Goal: Find specific page/section: Find specific page/section

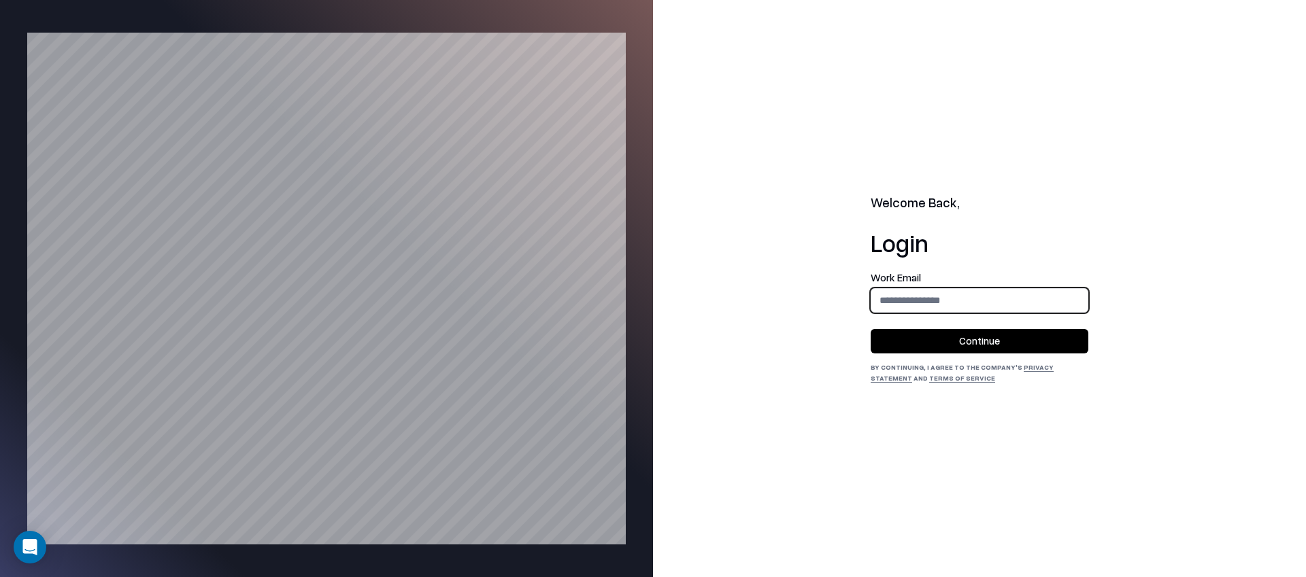
click at [969, 297] on input "email" at bounding box center [979, 300] width 216 height 25
type input "**********"
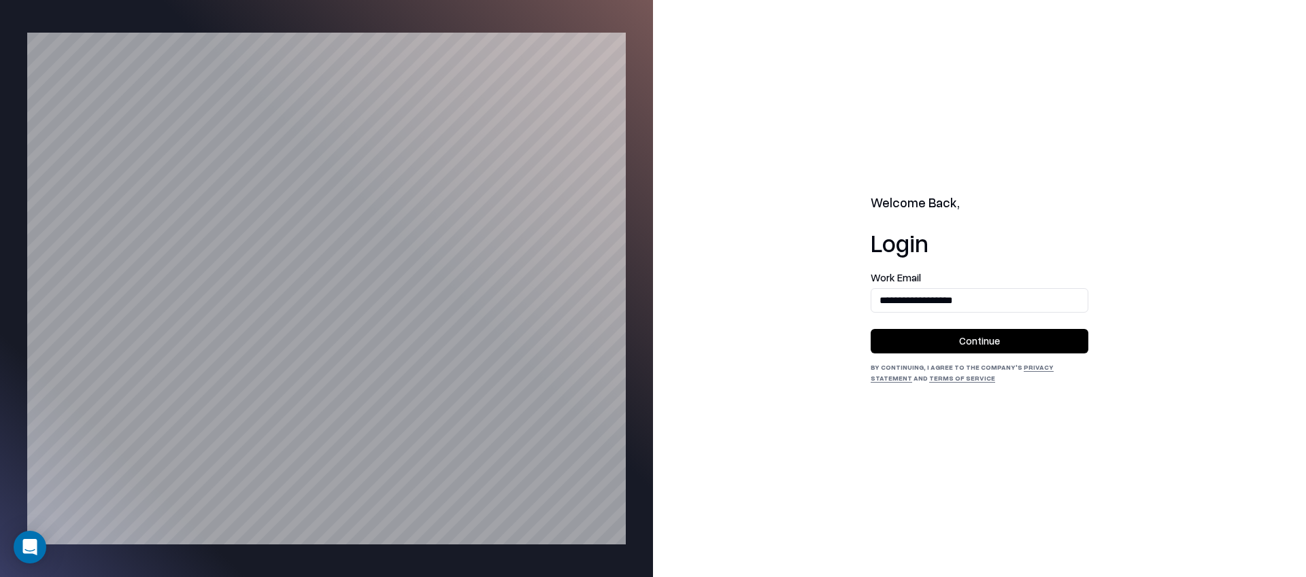
click at [953, 344] on button "Continue" at bounding box center [980, 341] width 218 height 24
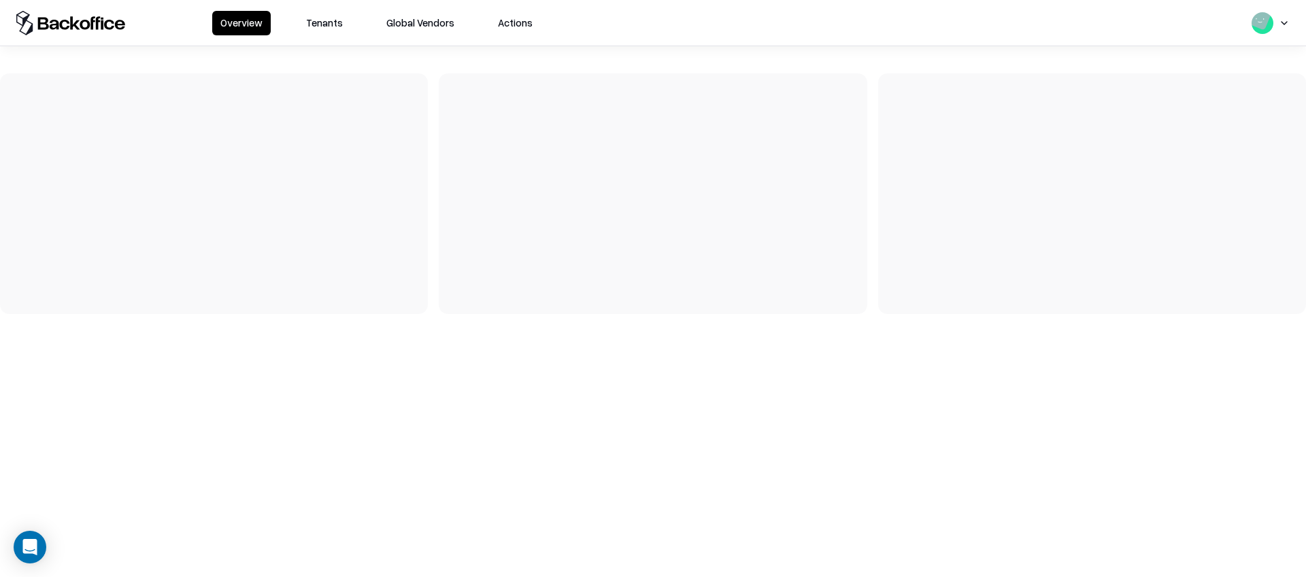
click at [323, 24] on button "Tenants" at bounding box center [324, 23] width 53 height 24
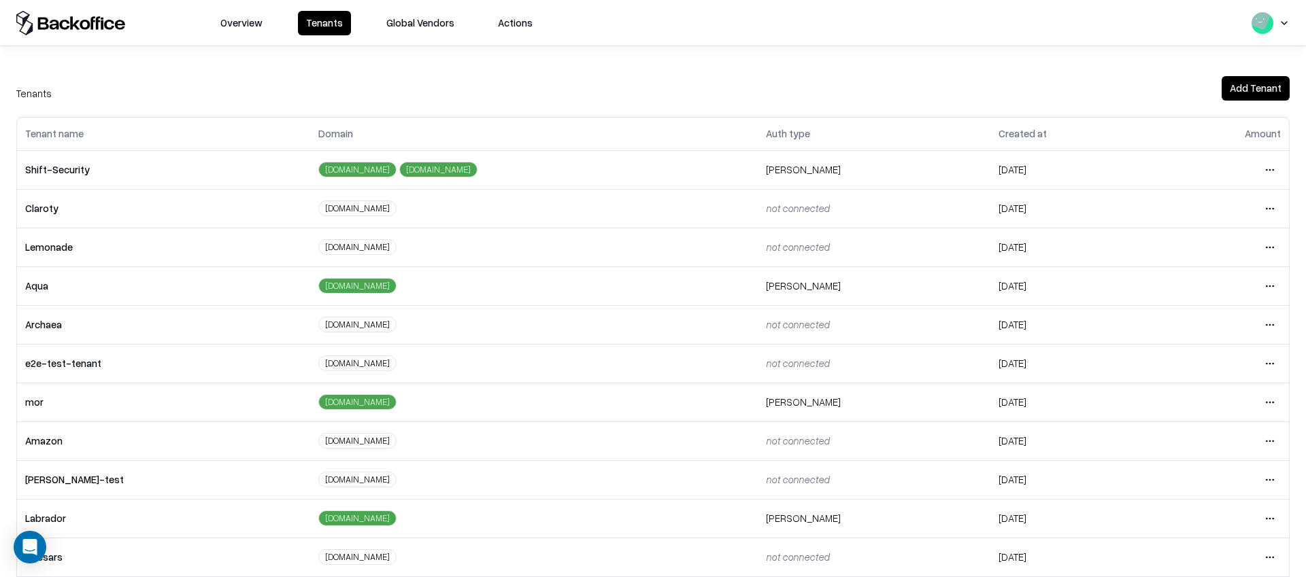
click at [1270, 358] on html "Overview Tenants Global Vendors Actions Tenants Add Tenant Tenant name Domain A…" at bounding box center [653, 288] width 1306 height 577
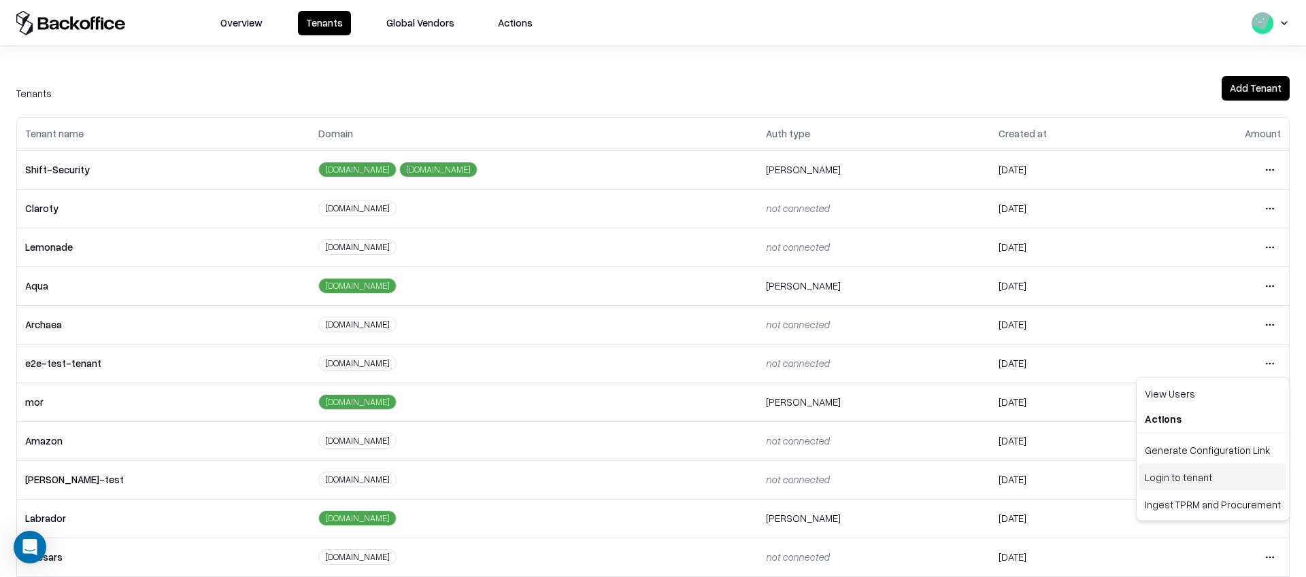
click at [1166, 472] on div "Login to tenant" at bounding box center [1212, 477] width 147 height 27
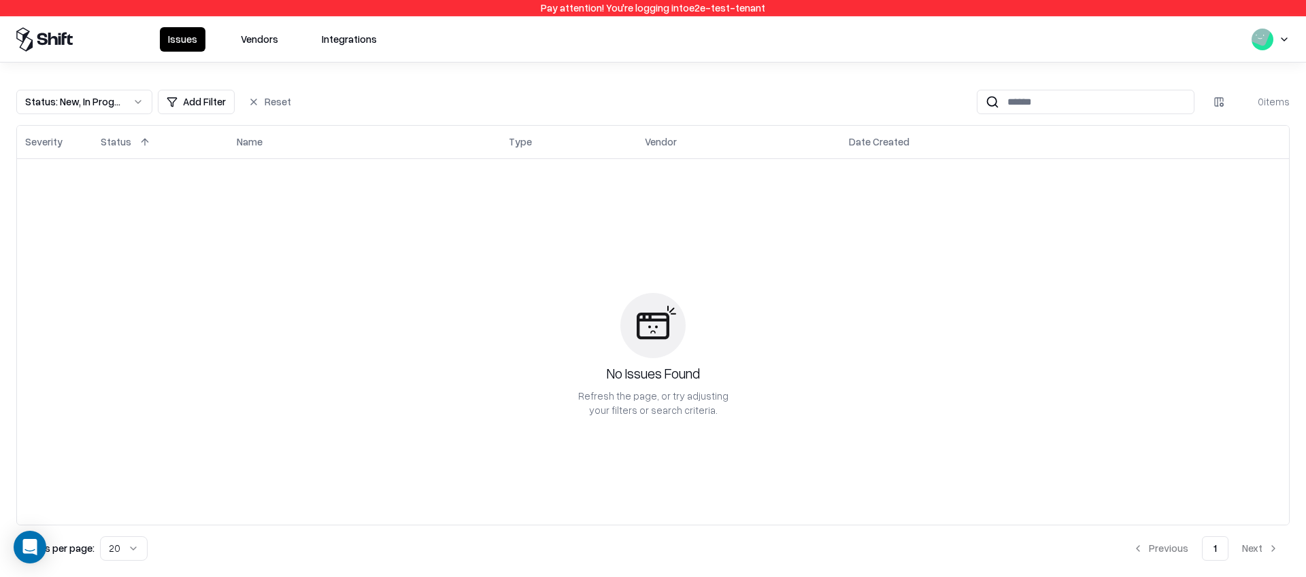
click at [265, 38] on button "Vendors" at bounding box center [260, 39] width 54 height 24
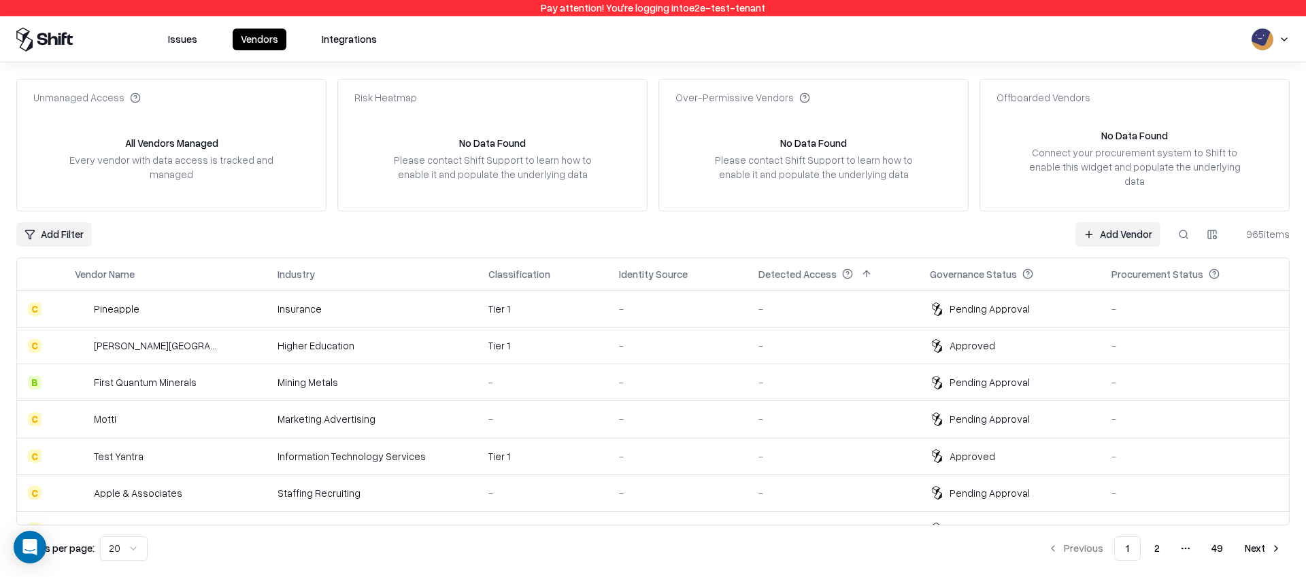
click at [1185, 229] on button at bounding box center [1183, 234] width 24 height 24
